Goal: Transaction & Acquisition: Obtain resource

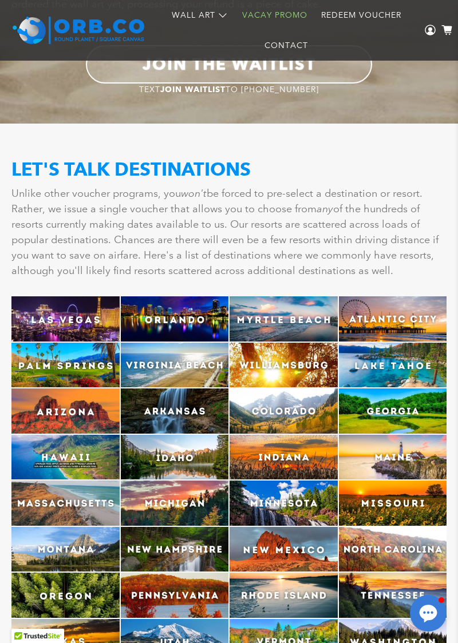
scroll to position [2487, 0]
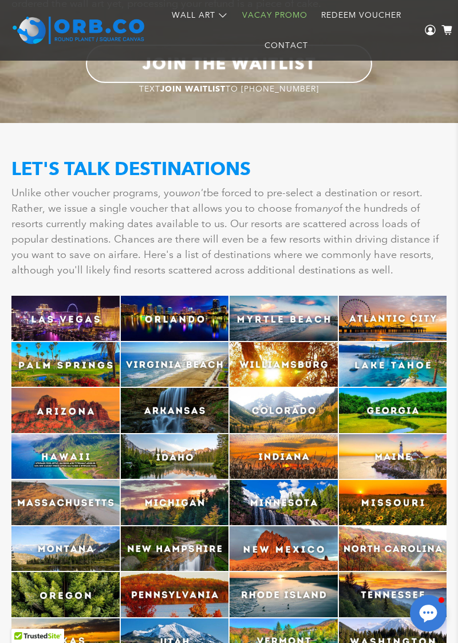
click at [188, 342] on img at bounding box center [175, 364] width 108 height 45
click at [177, 342] on img at bounding box center [175, 364] width 108 height 45
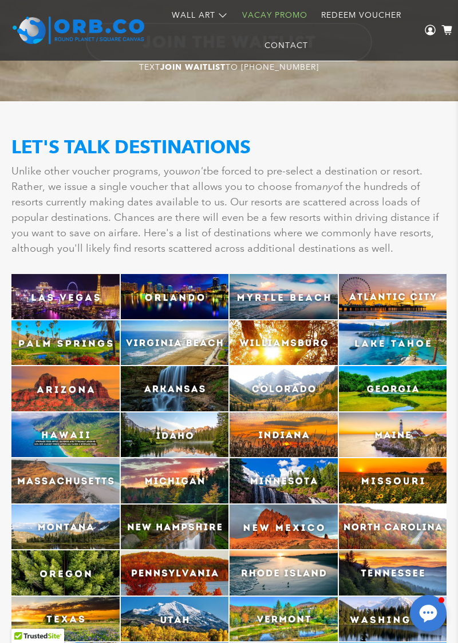
click at [173, 320] on img at bounding box center [175, 342] width 108 height 45
click at [195, 324] on img at bounding box center [175, 342] width 108 height 45
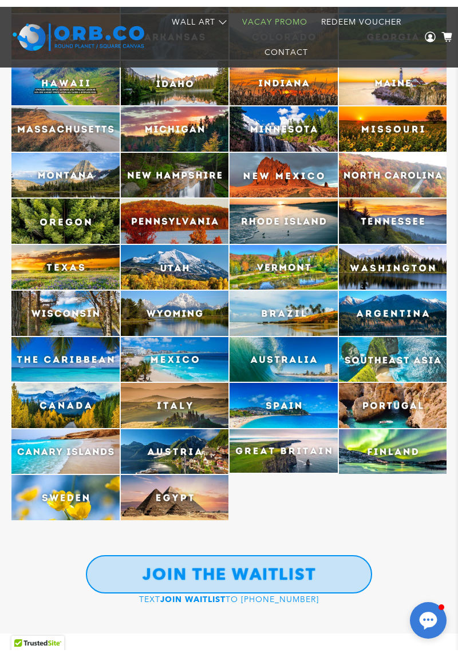
scroll to position [2868, 0]
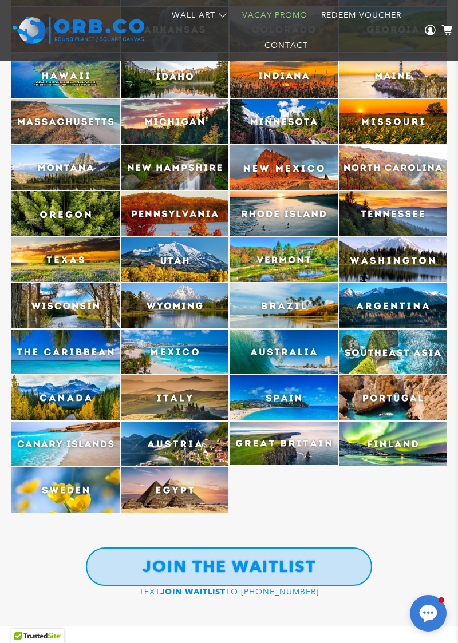
click at [336, 548] on link "JOIN THE WAITLIST" at bounding box center [229, 567] width 286 height 38
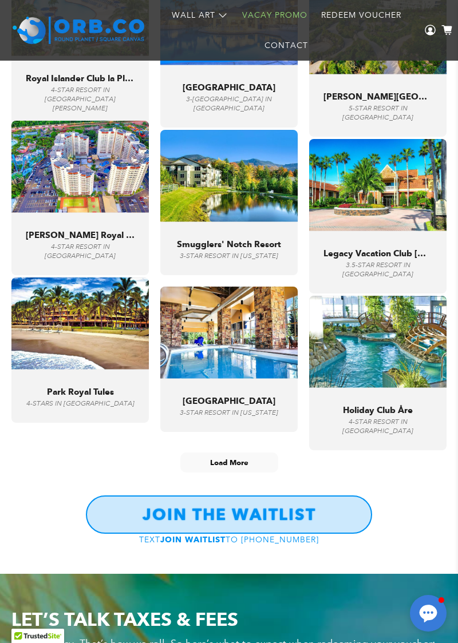
scroll to position [4139, 0]
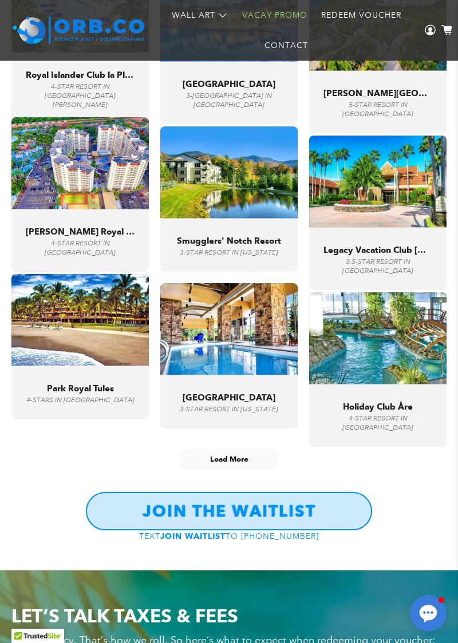
click at [232, 450] on span "Load More" at bounding box center [229, 459] width 97 height 19
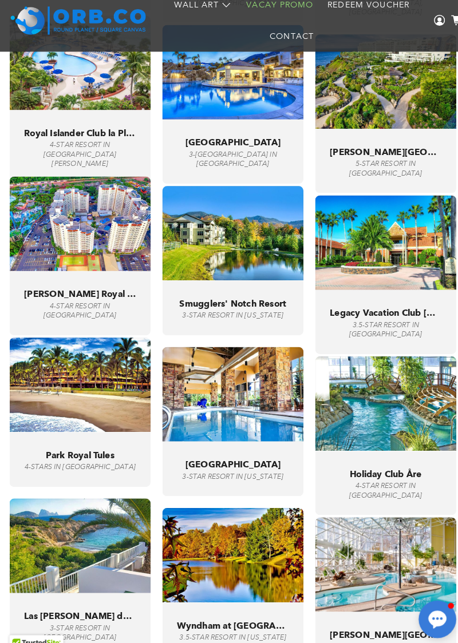
scroll to position [4074, 0]
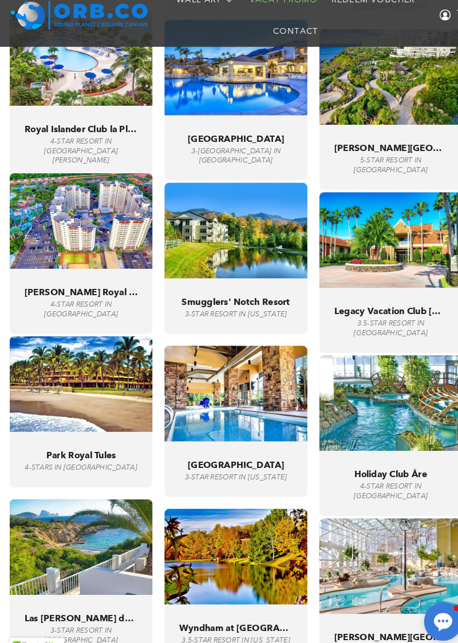
click at [235, 542] on img at bounding box center [228, 551] width 137 height 92
click at [240, 552] on img at bounding box center [228, 551] width 137 height 92
click at [236, 614] on div "Wyndham at [GEOGRAPHIC_DATA] 3.5-[GEOGRAPHIC_DATA] in [US_STATE]" at bounding box center [229, 625] width 109 height 22
click at [244, 573] on img at bounding box center [228, 551] width 137 height 92
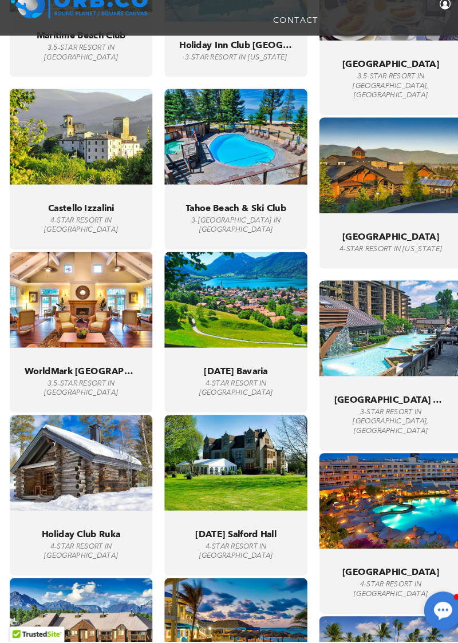
scroll to position [4781, 0]
